Goal: Task Accomplishment & Management: Use online tool/utility

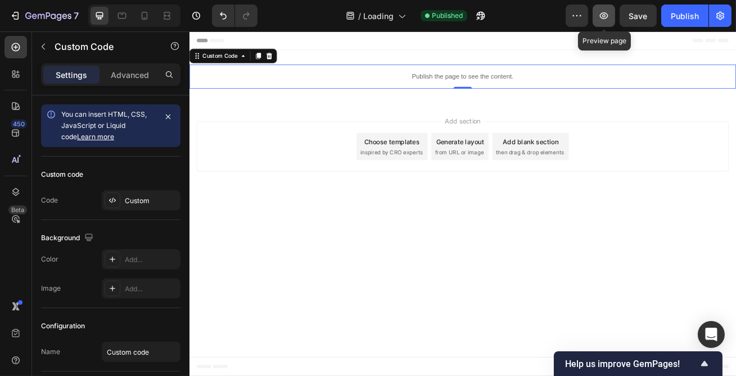
click at [601, 9] on button "button" at bounding box center [603, 15] width 22 height 22
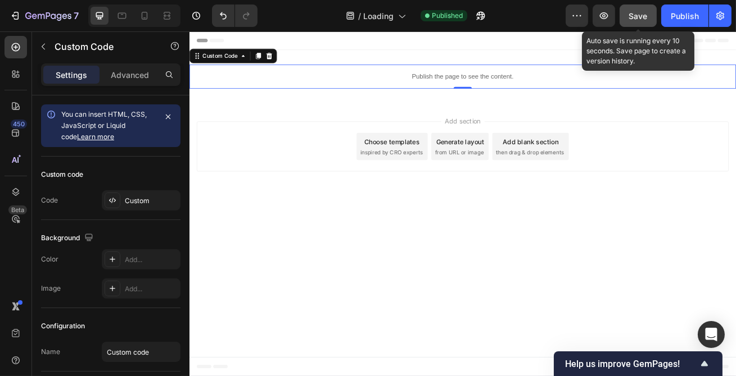
click at [630, 10] on div "Save" at bounding box center [638, 16] width 19 height 12
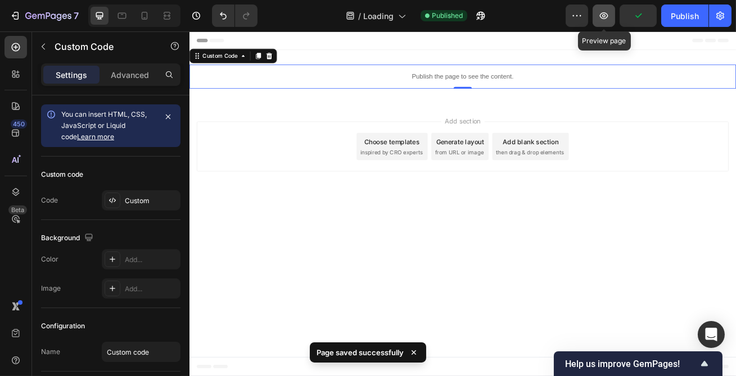
click at [604, 10] on icon "button" at bounding box center [603, 15] width 11 height 11
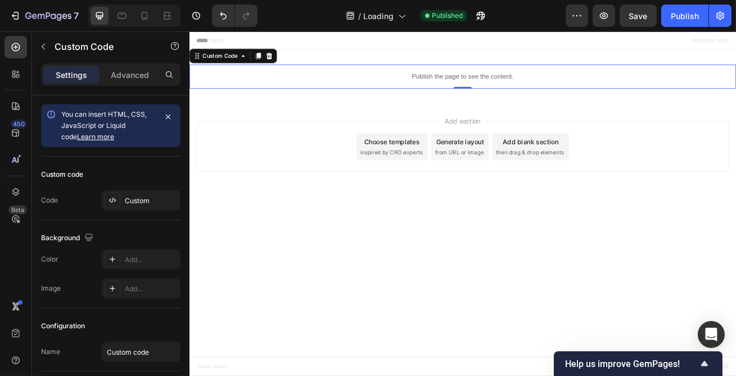
click at [465, 75] on div "Publish the page to see the content." at bounding box center [526, 87] width 674 height 30
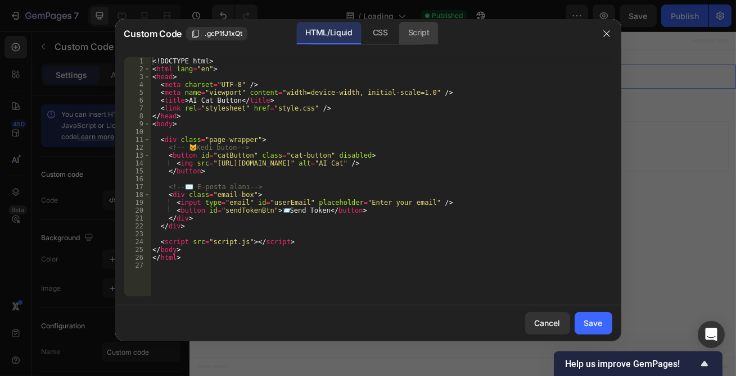
click at [416, 42] on div "Script" at bounding box center [418, 33] width 39 height 22
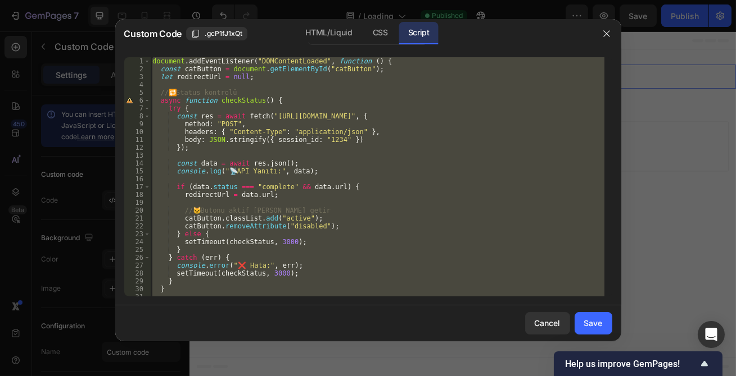
click at [376, 11] on div at bounding box center [368, 188] width 736 height 376
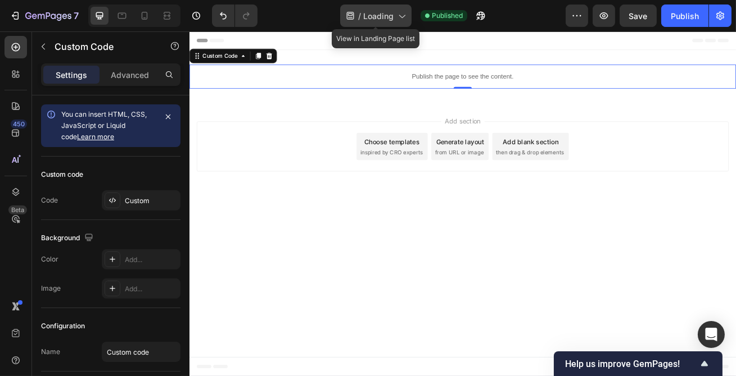
click at [375, 16] on span "Loading" at bounding box center [378, 16] width 30 height 12
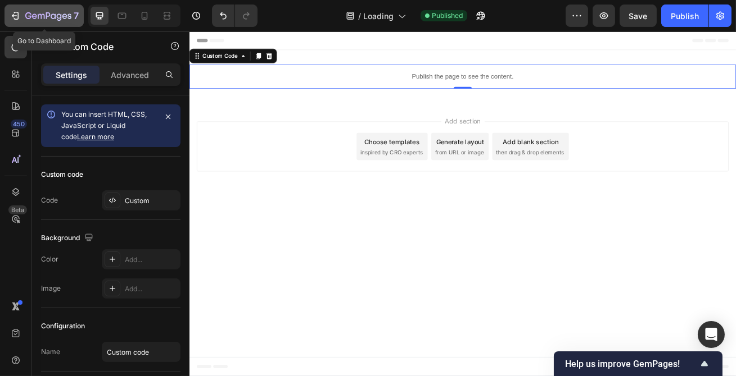
drag, startPoint x: 234, startPoint y: 148, endPoint x: 44, endPoint y: 15, distance: 232.0
drag, startPoint x: 44, startPoint y: 15, endPoint x: 33, endPoint y: 20, distance: 12.6
click at [464, 81] on p "Publish the page to see the content." at bounding box center [526, 87] width 674 height 12
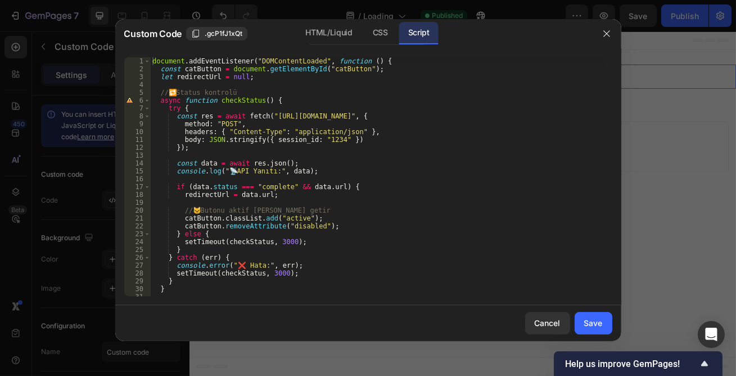
click at [352, 122] on div "document . addEventListener ( "DOMContentLoaded" , function ( ) { const catButt…" at bounding box center [377, 184] width 454 height 255
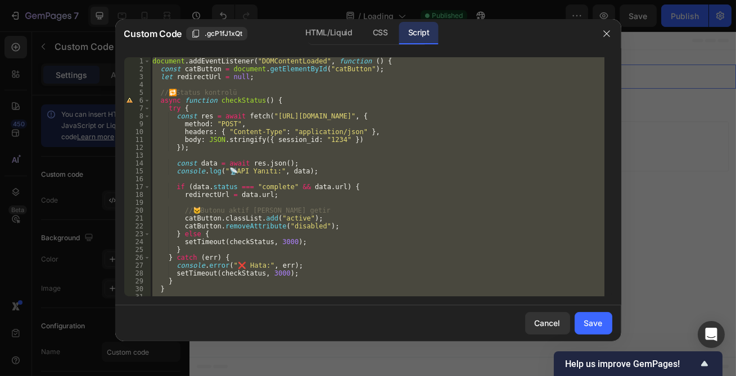
click at [312, 197] on div "document . addEventListener ( "DOMContentLoaded" , function ( ) { const catButt…" at bounding box center [377, 176] width 454 height 239
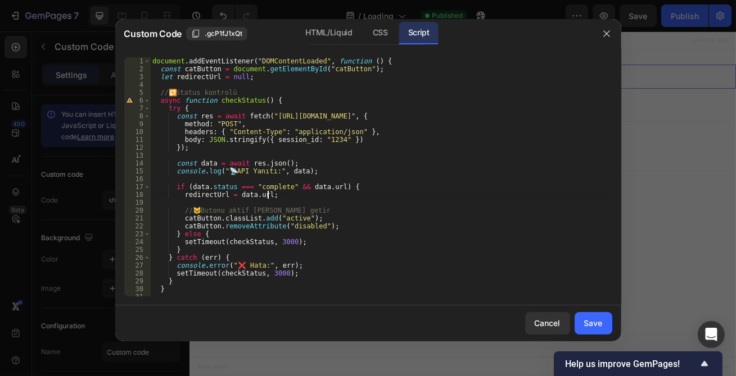
type textarea "});"
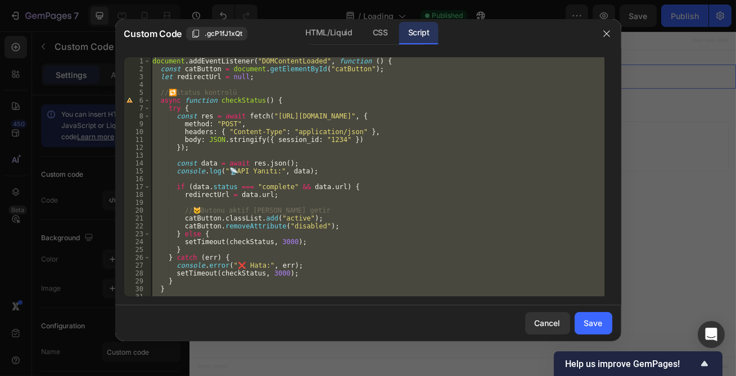
paste textarea
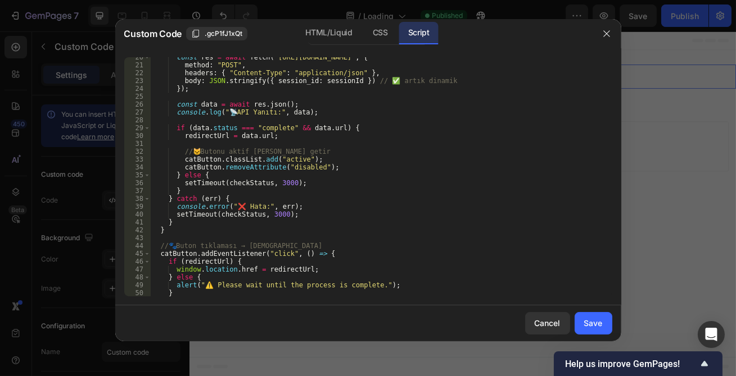
scroll to position [184, 0]
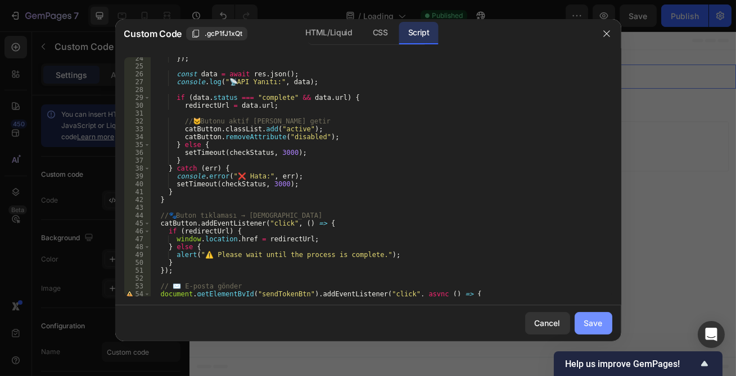
click at [603, 319] on button "Save" at bounding box center [593, 323] width 38 height 22
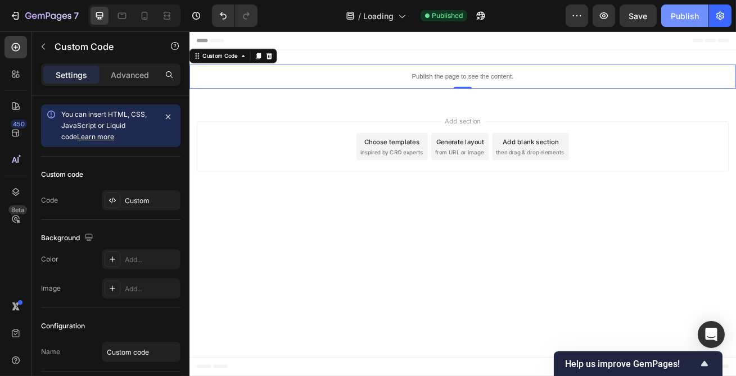
click at [677, 14] on div "Publish" at bounding box center [684, 16] width 28 height 12
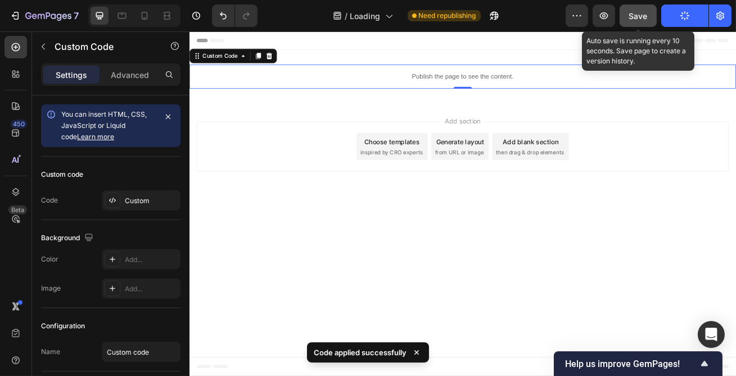
click at [645, 16] on span "Save" at bounding box center [638, 16] width 19 height 10
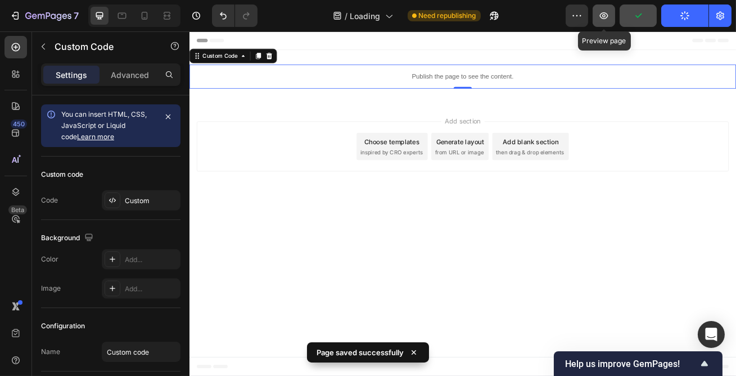
click at [607, 14] on icon "button" at bounding box center [604, 15] width 8 height 7
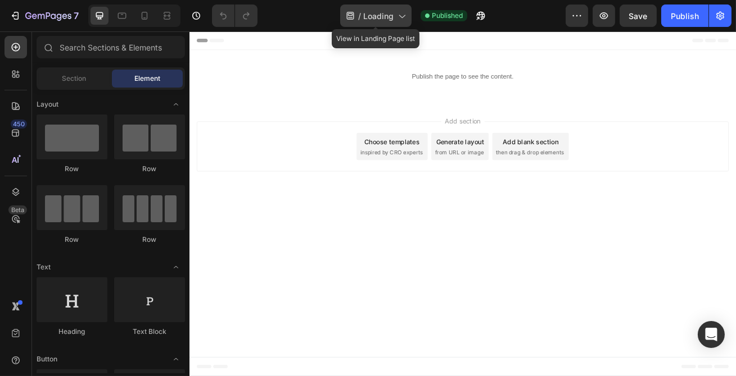
click at [354, 7] on div "/ Loading" at bounding box center [375, 15] width 71 height 22
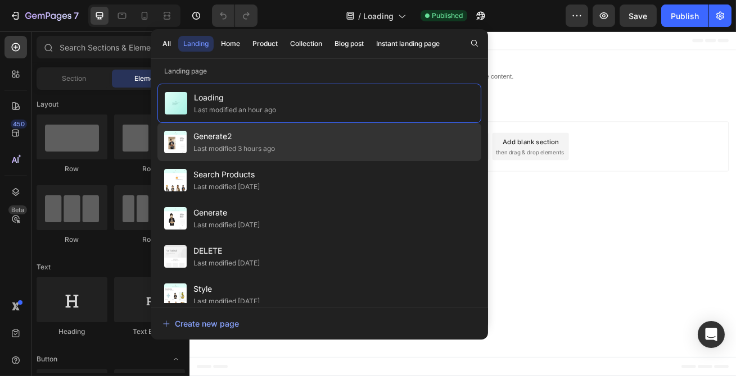
click at [294, 133] on div "Generate2 Last modified 3 hours ago" at bounding box center [319, 142] width 324 height 38
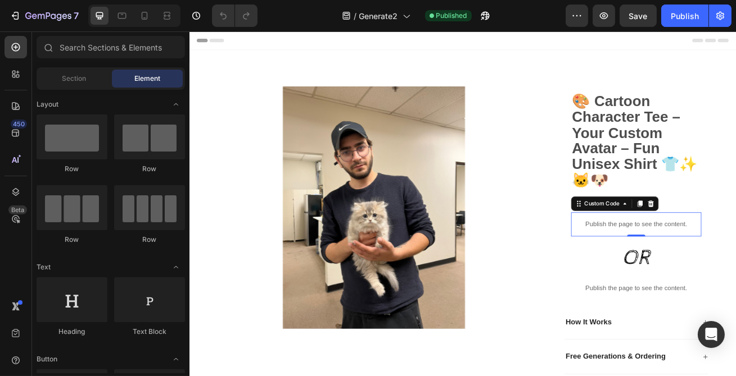
click at [735, 269] on p "Publish the page to see the content." at bounding box center [740, 270] width 161 height 12
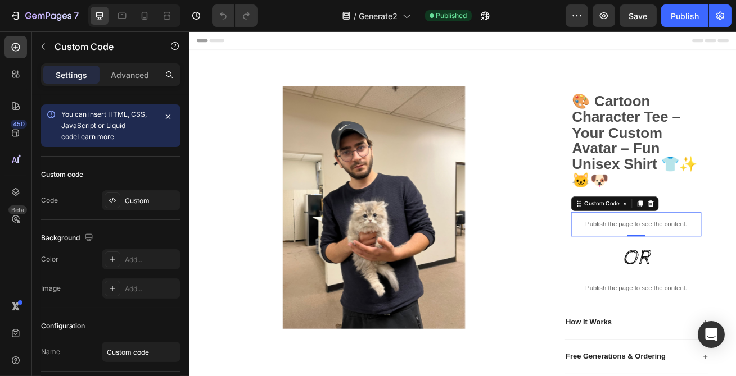
click at [735, 269] on p "Publish the page to see the content." at bounding box center [740, 270] width 161 height 12
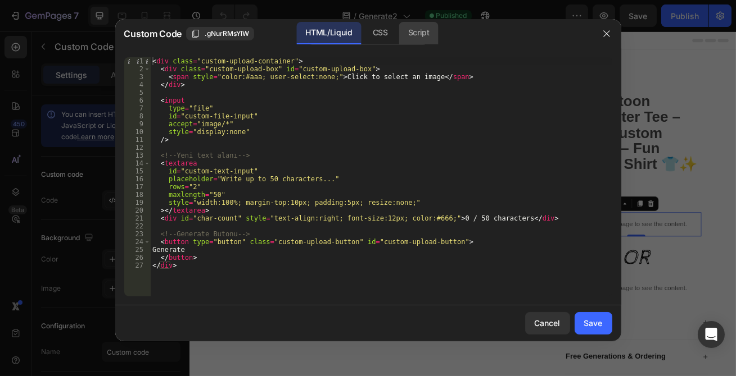
click at [414, 30] on div "Script" at bounding box center [418, 33] width 39 height 22
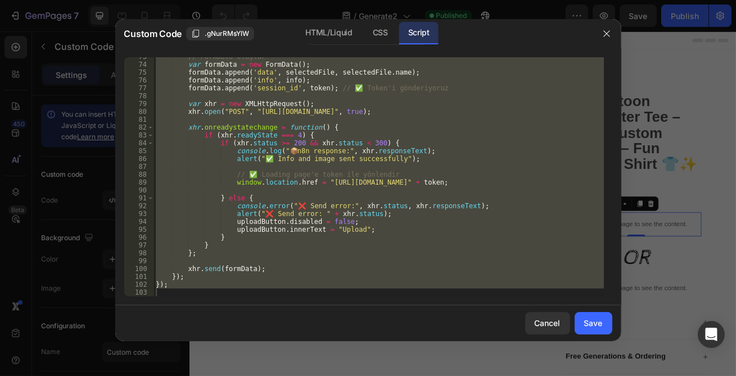
scroll to position [570, 0]
type textarea "});"
click at [181, 291] on div "// FormData oluştur var formData = new FormData ( ) ; formData . append ( 'data…" at bounding box center [378, 176] width 450 height 239
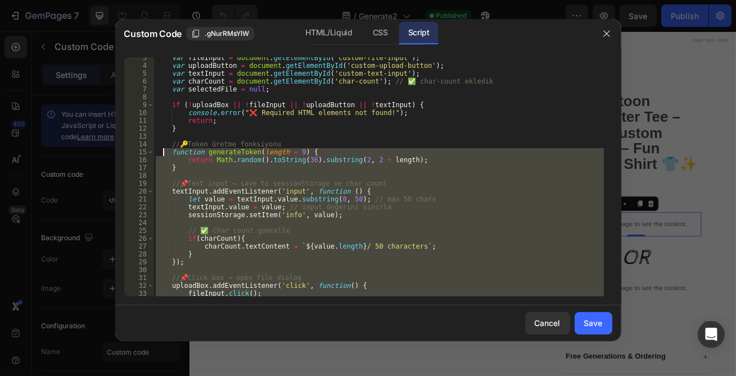
scroll to position [0, 0]
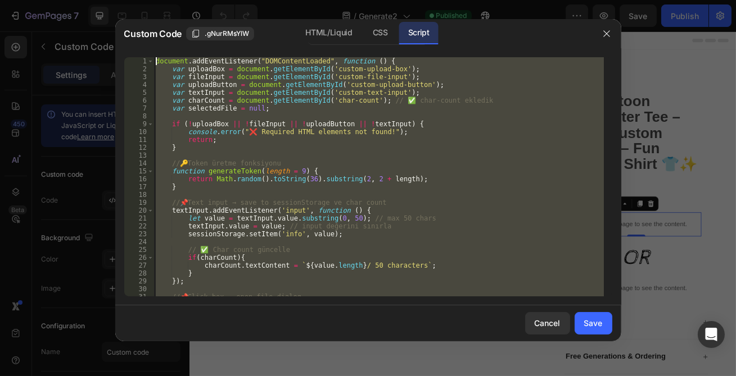
drag, startPoint x: 181, startPoint y: 290, endPoint x: 139, endPoint y: 61, distance: 233.5
click at [139, 61] on div "1 2 3 4 5 6 7 8 9 10 11 12 13 14 15 16 17 18 19 20 21 22 23 24 25 26 27 28 29 3…" at bounding box center [368, 176] width 488 height 239
type textarea "document.addEventListener("DOMContentLoaded", function () { var uploadBox = doc…"
